Goal: Task Accomplishment & Management: Manage account settings

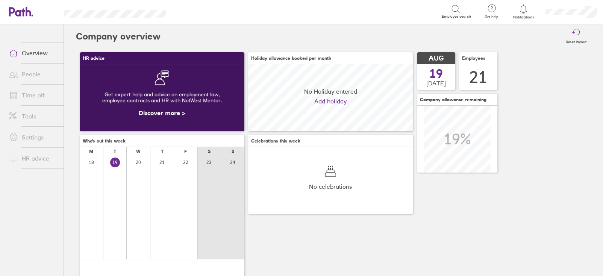
scroll to position [67, 164]
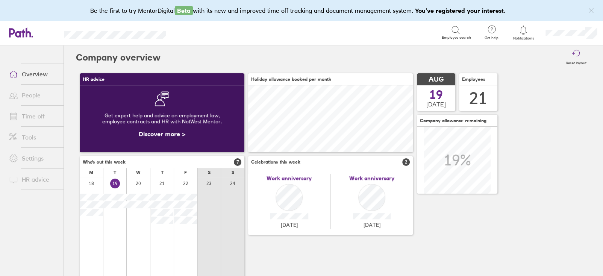
click at [35, 109] on link "Time off" at bounding box center [33, 116] width 61 height 15
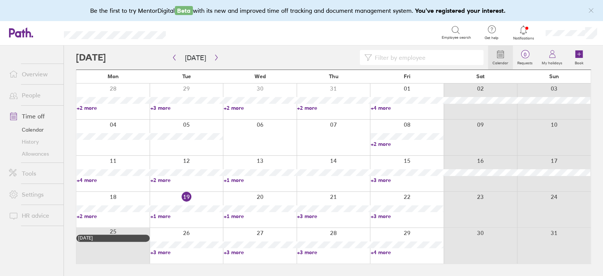
click at [388, 179] on link "+3 more" at bounding box center [407, 180] width 73 height 7
